Goal: Task Accomplishment & Management: Manage account settings

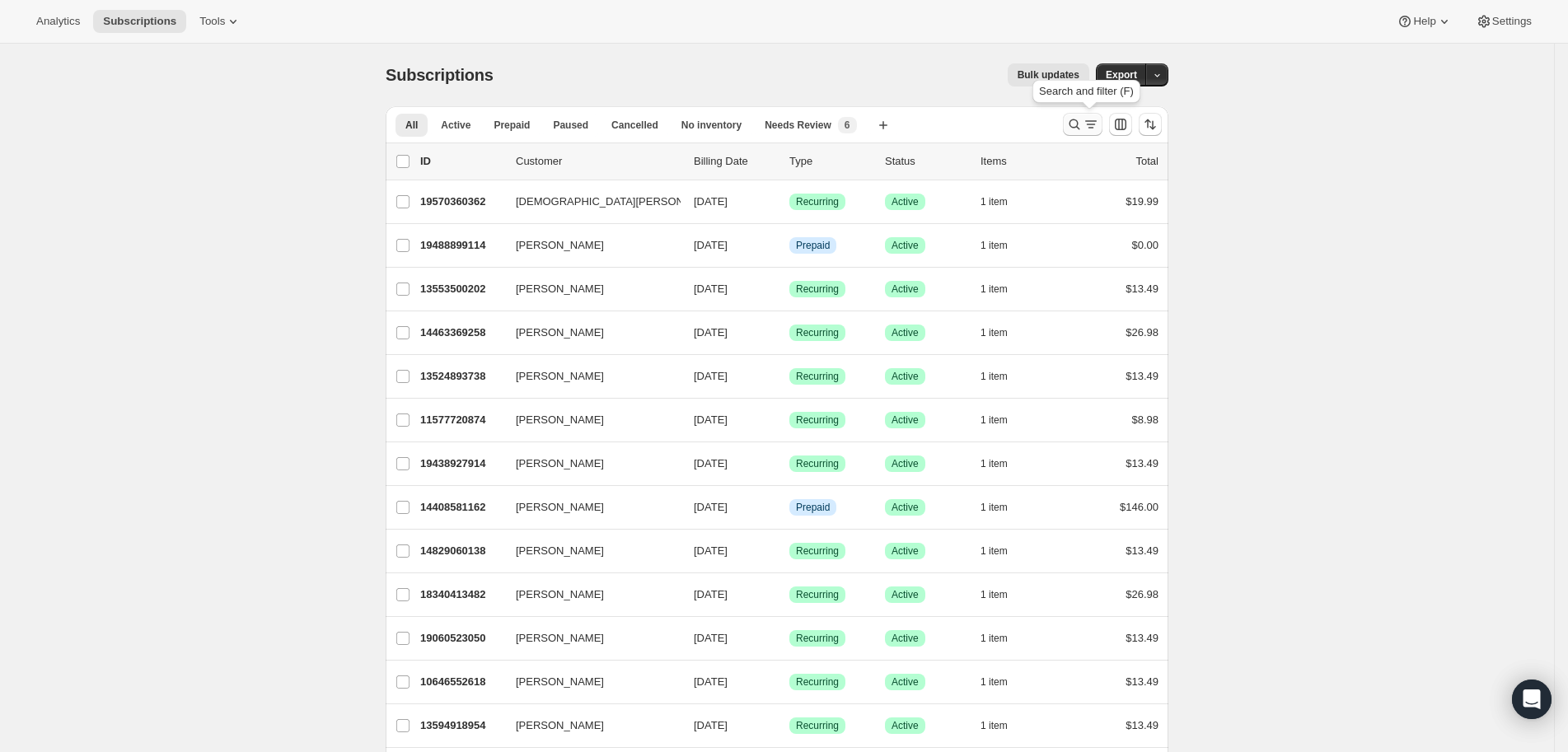
click at [1082, 132] on icon "Search and filter results" at bounding box center [1075, 124] width 17 height 17
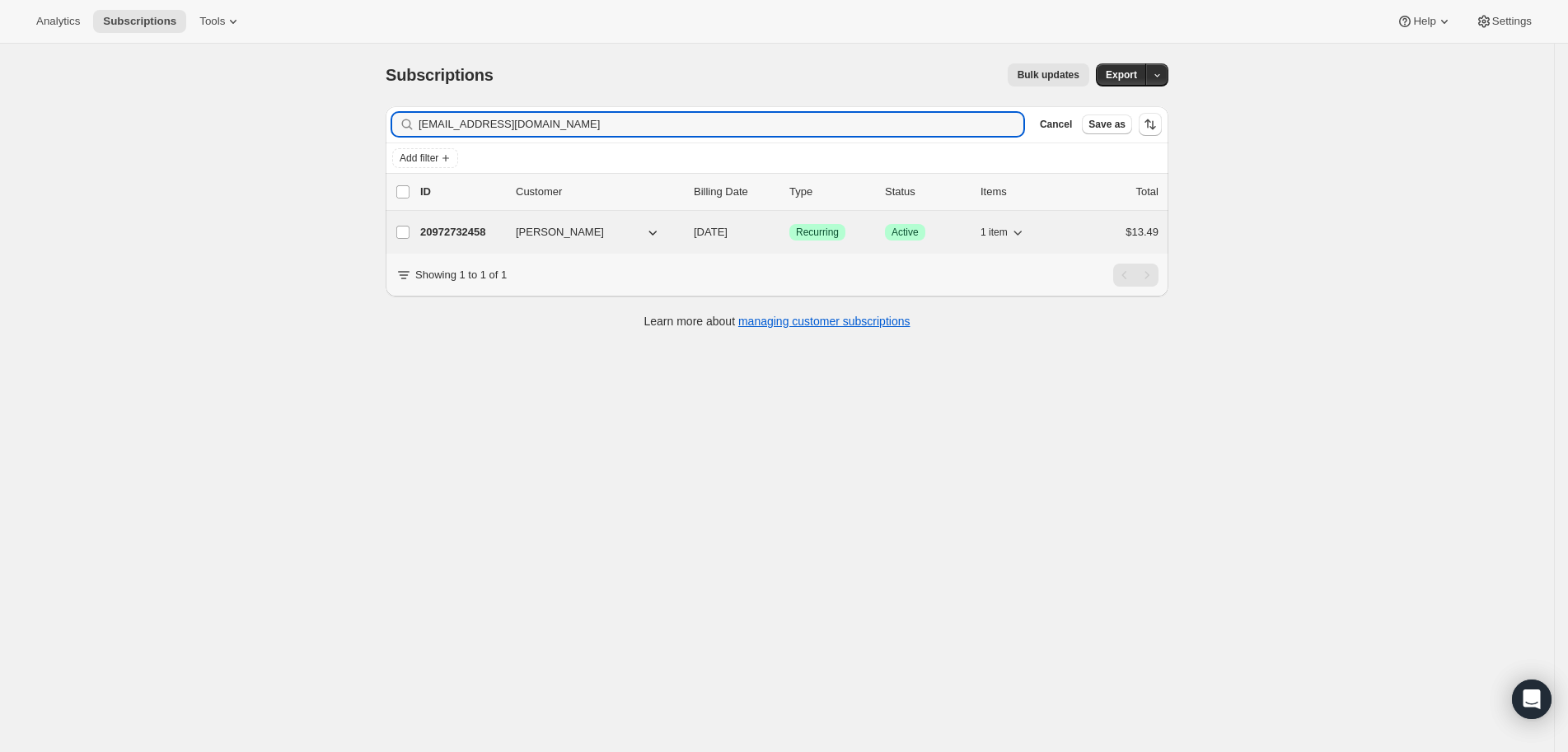
type input "[EMAIL_ADDRESS][DOMAIN_NAME]"
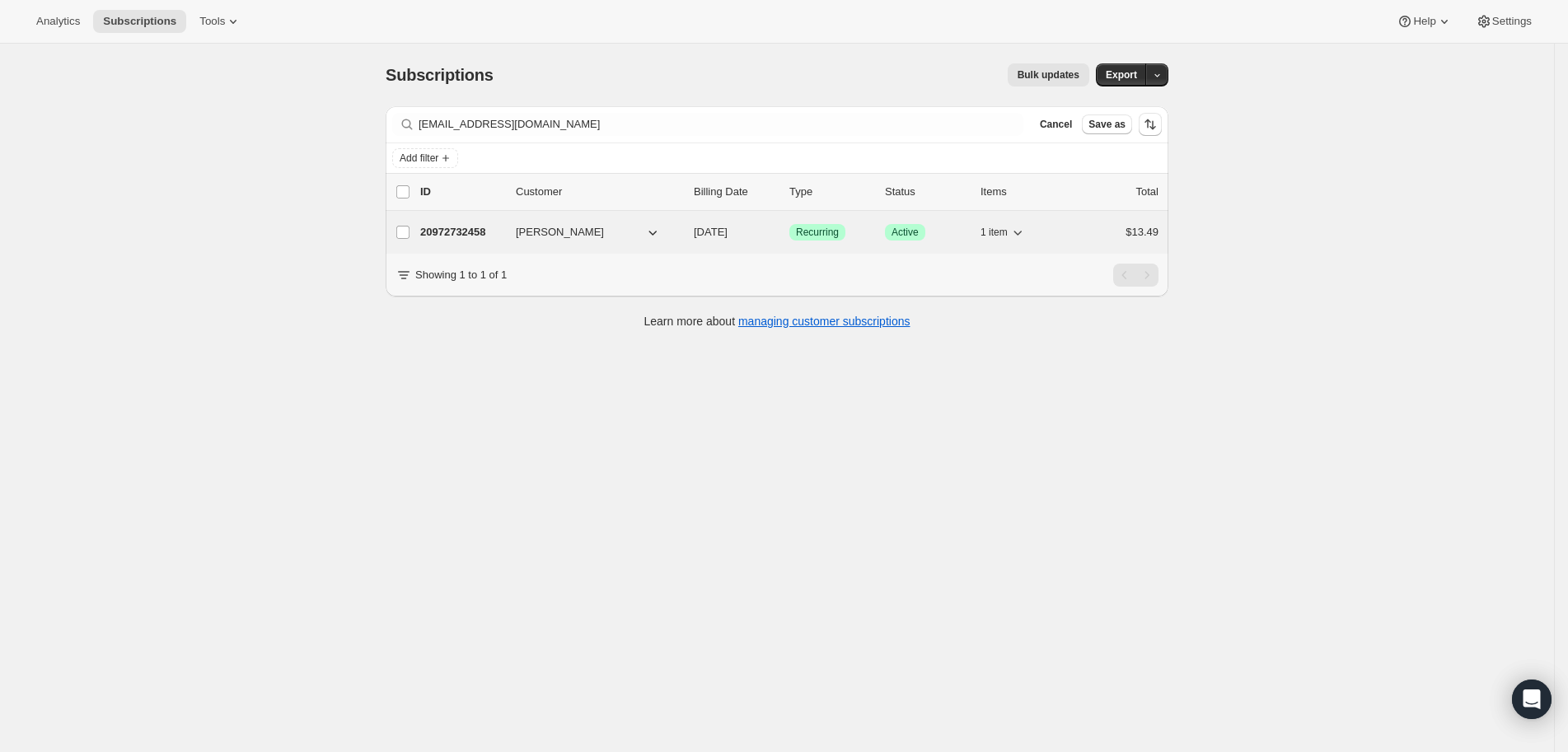
click at [473, 234] on p "20972732458" at bounding box center [462, 233] width 82 height 17
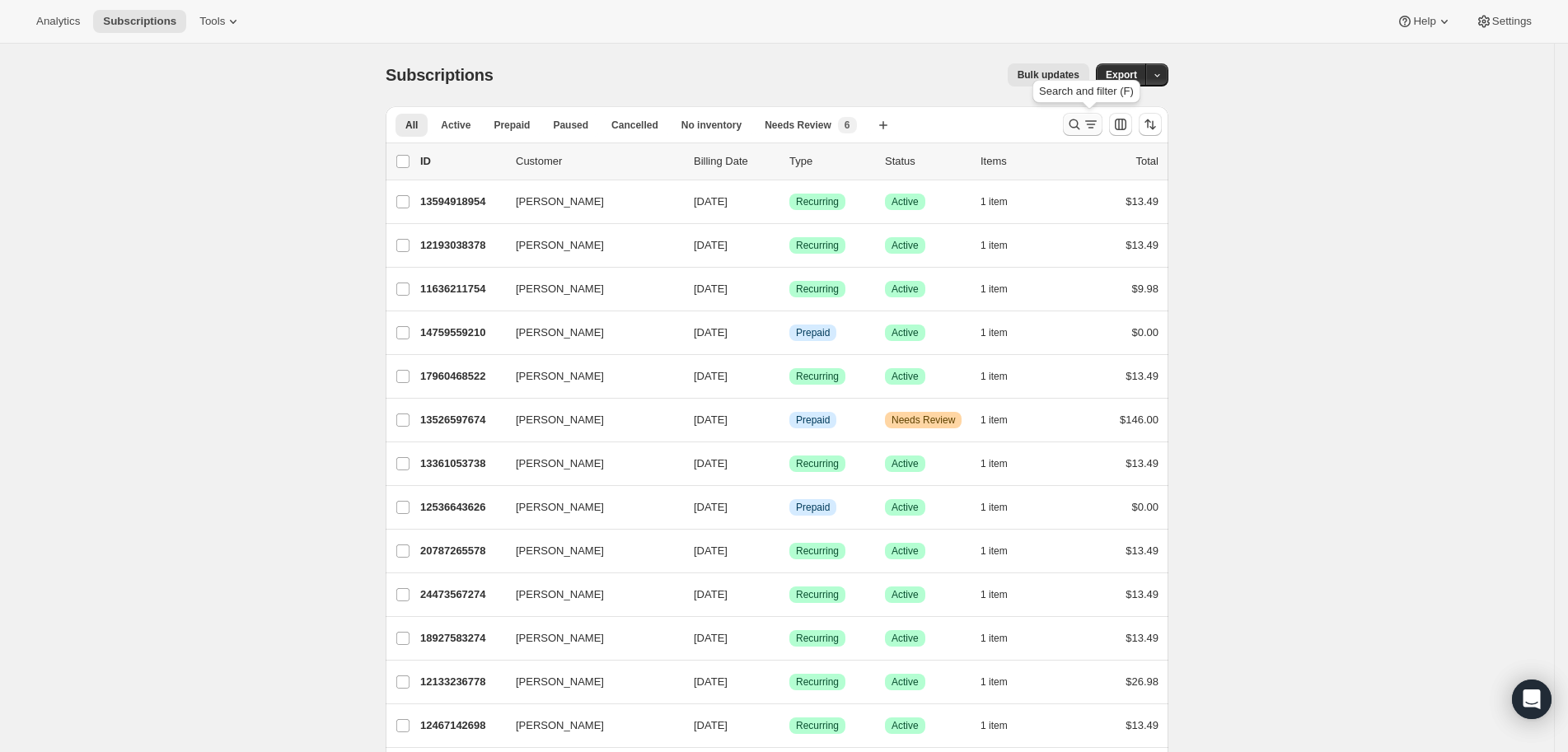
click at [1075, 124] on icon "Search and filter results" at bounding box center [1075, 124] width 17 height 17
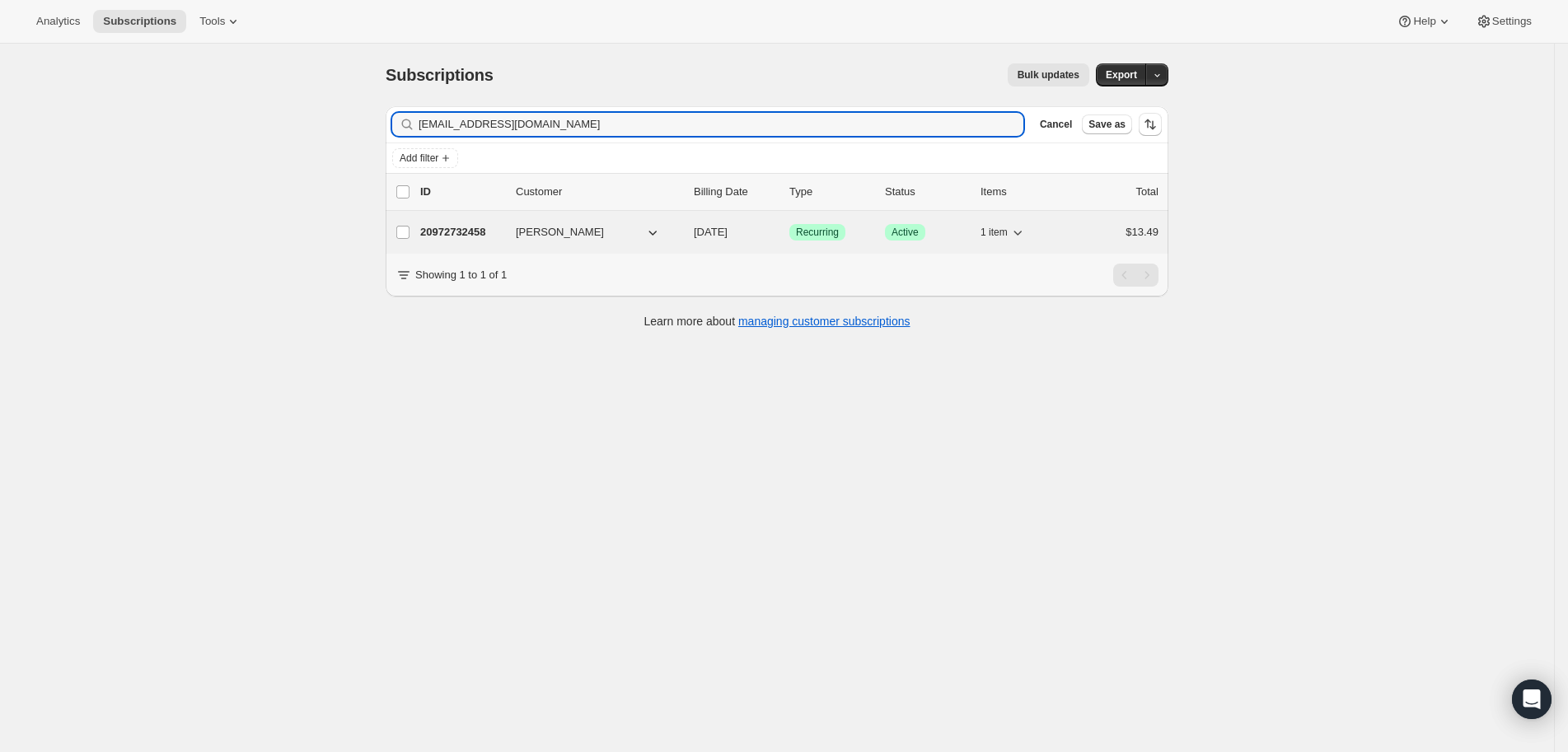
type input "[EMAIL_ADDRESS][DOMAIN_NAME]"
click at [491, 230] on p "20972732458" at bounding box center [462, 233] width 82 height 17
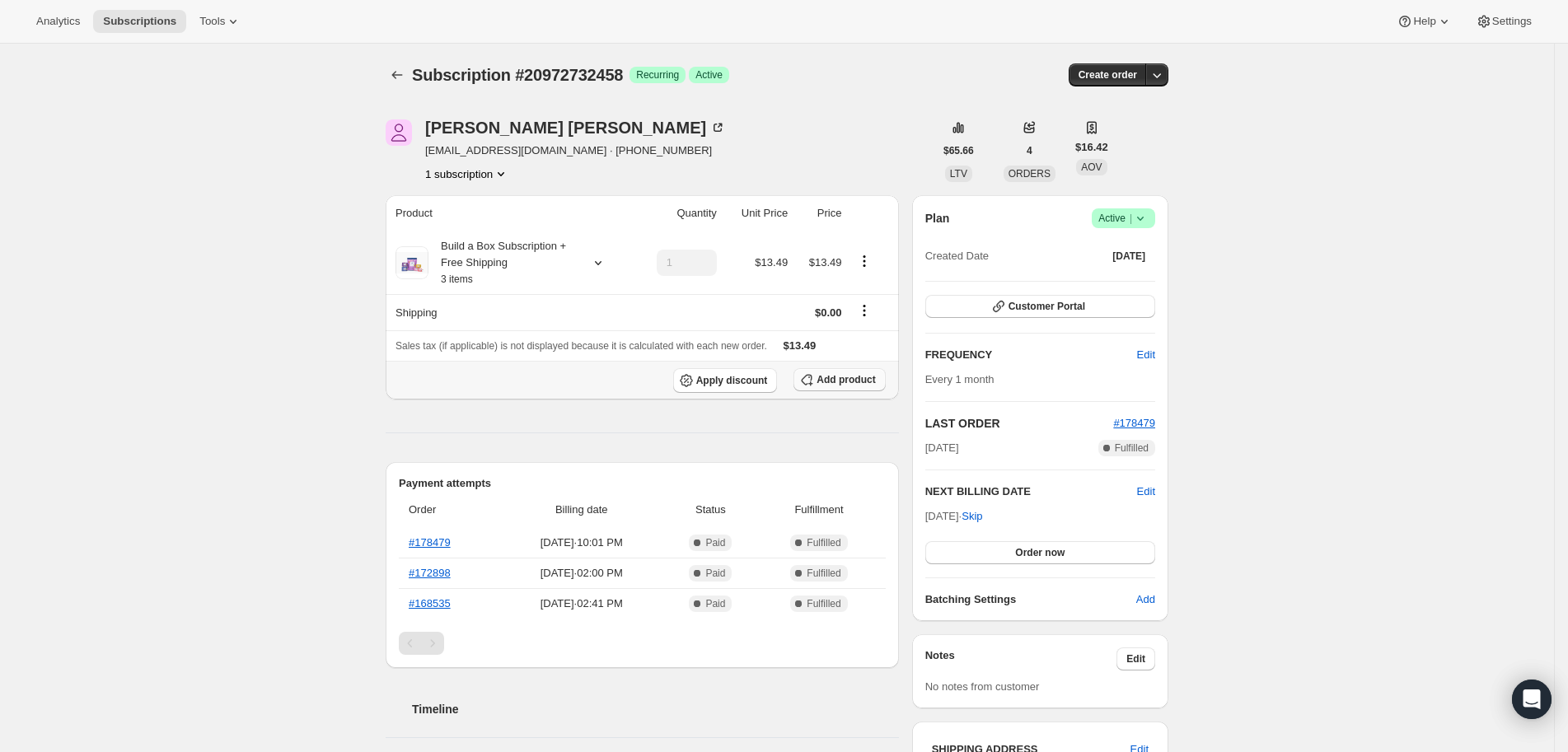
click at [825, 383] on span "Add product" at bounding box center [846, 379] width 59 height 13
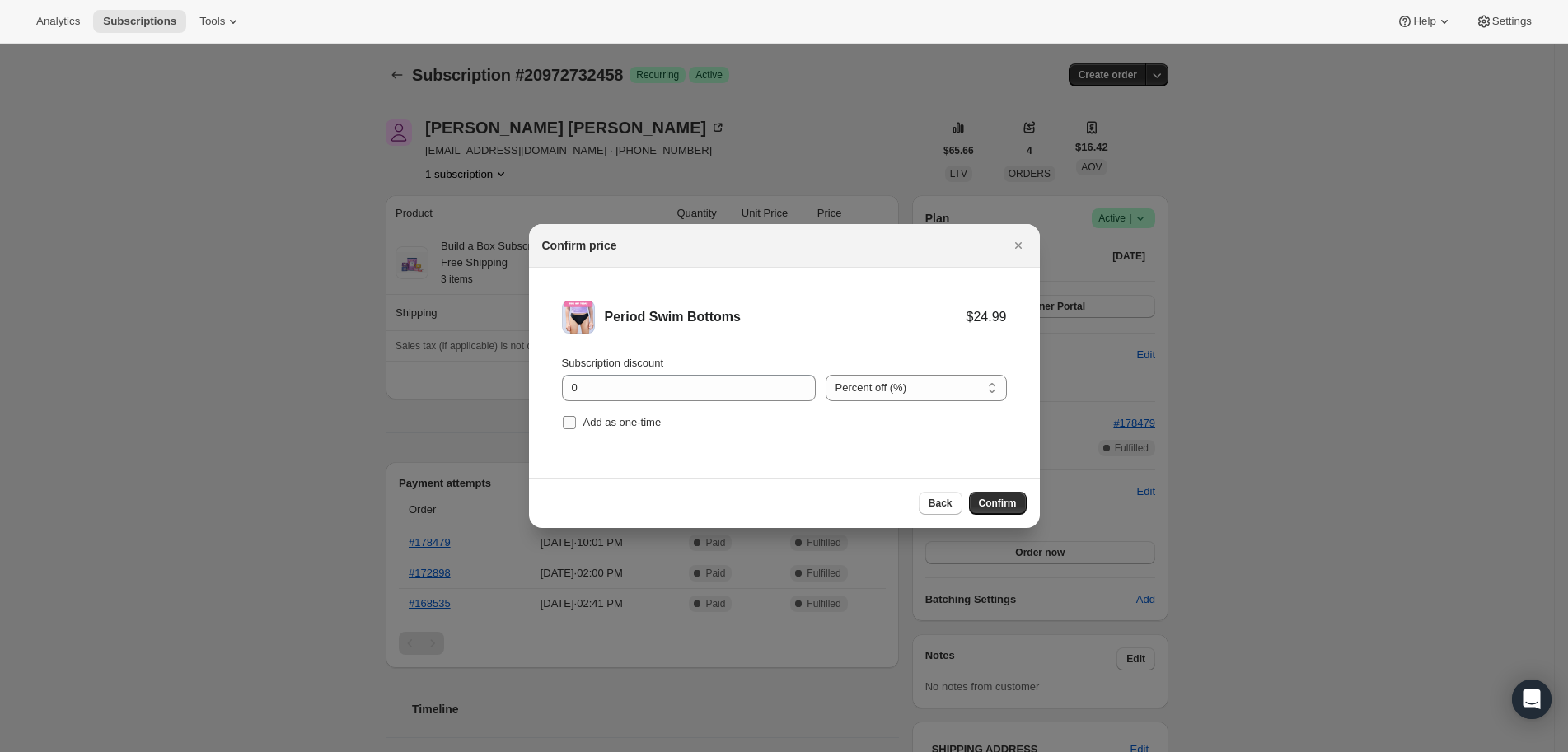
click at [631, 419] on span "Add as one-time" at bounding box center [622, 421] width 78 height 12
click at [576, 419] on input "Add as one-time" at bounding box center [569, 422] width 13 height 13
checkbox input "true"
click at [998, 499] on span "Confirm" at bounding box center [997, 504] width 38 height 13
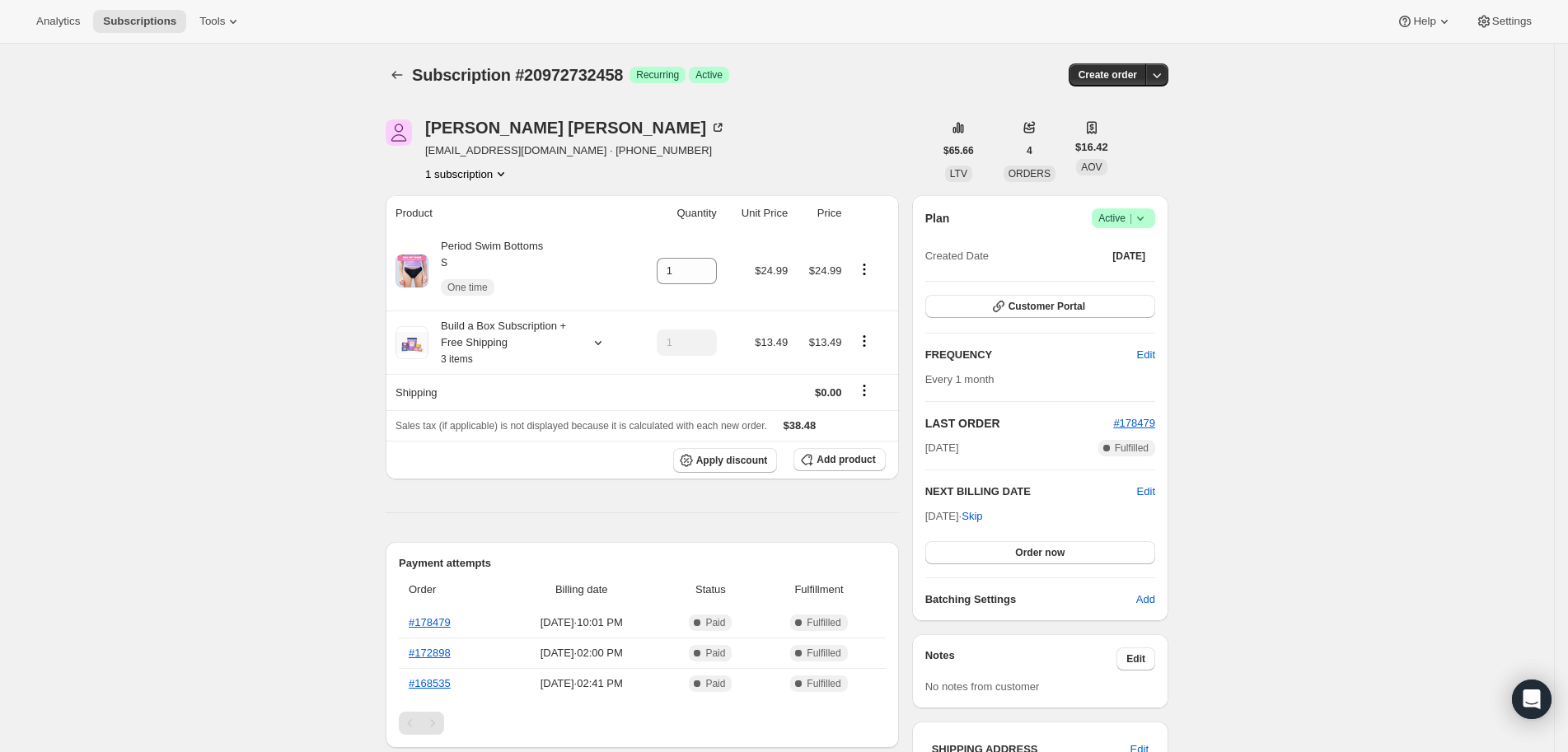
click at [805, 130] on div "[PERSON_NAME] [EMAIL_ADDRESS][DOMAIN_NAME] · [PHONE_NUMBER] 1 subscription" at bounding box center [660, 150] width 548 height 63
click at [790, 101] on div "Subscription #20972732458. This page is ready Subscription #20972732458 Success…" at bounding box center [777, 75] width 782 height 63
click at [701, 105] on div "Subscription #20972732458. This page is ready Subscription #20972732458 Success…" at bounding box center [777, 75] width 782 height 63
click at [833, 72] on div "Subscription #20972732458 Success Recurring Success Active" at bounding box center [650, 75] width 477 height 23
